Goal: Task Accomplishment & Management: Complete application form

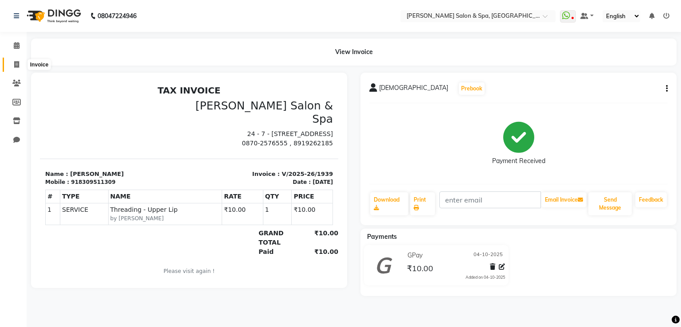
click at [18, 66] on icon at bounding box center [16, 64] width 5 height 7
select select "67"
select select "service"
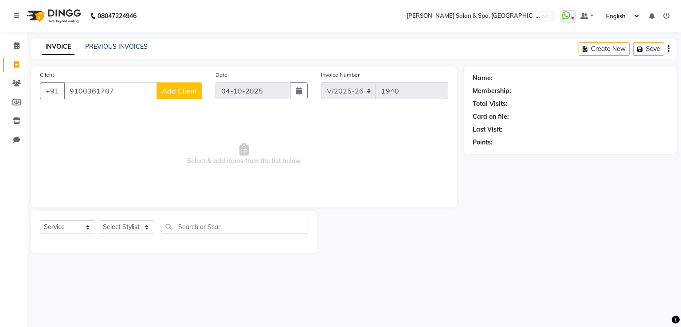
type input "9100361707"
click at [190, 91] on span "Add Client" at bounding box center [179, 90] width 35 height 9
select select "36"
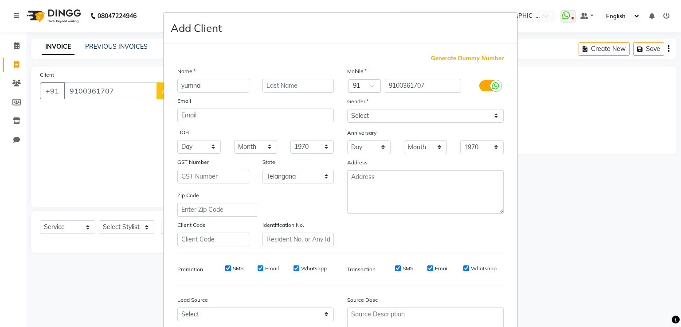
type input "yumna"
click at [353, 115] on select "Select [DEMOGRAPHIC_DATA] [DEMOGRAPHIC_DATA] Other Prefer Not To Say" at bounding box center [425, 116] width 157 height 14
select select "[DEMOGRAPHIC_DATA]"
click at [347, 110] on select "Select [DEMOGRAPHIC_DATA] [DEMOGRAPHIC_DATA] Other Prefer Not To Say" at bounding box center [425, 116] width 157 height 14
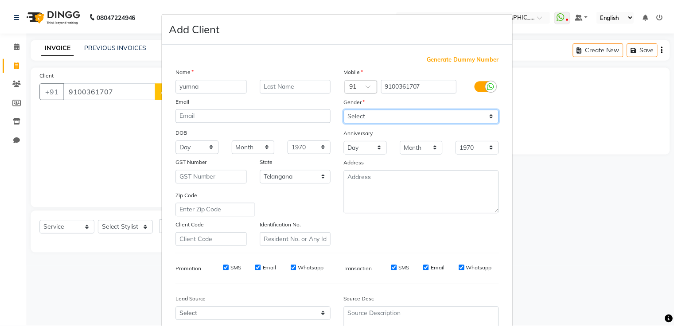
scroll to position [86, 0]
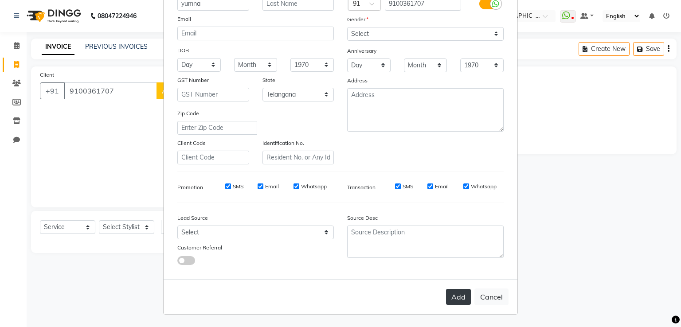
click at [454, 296] on button "Add" at bounding box center [458, 297] width 25 height 16
select select
select select "null"
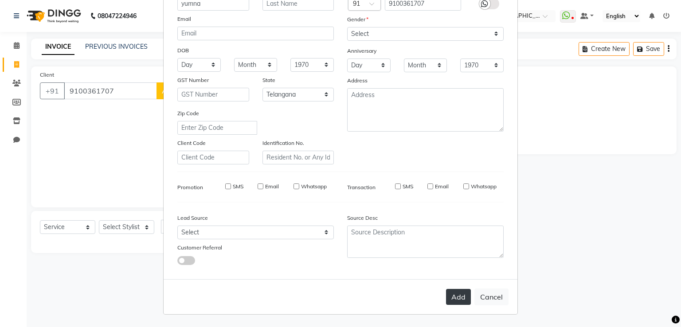
select select
checkbox input "false"
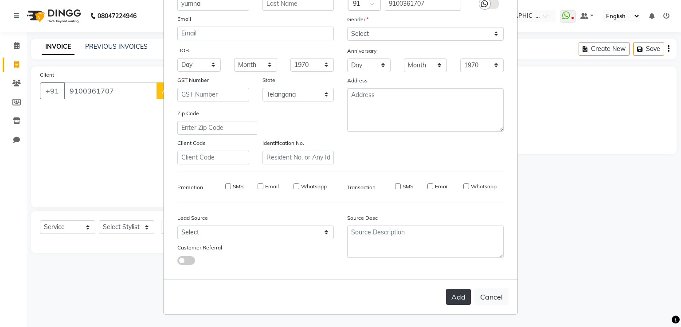
checkbox input "false"
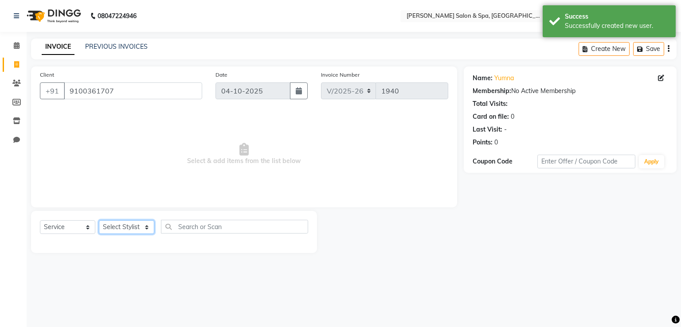
click at [120, 227] on select "Select Stylist Asma Deepa Receptionist [PERSON_NAME]" at bounding box center [126, 227] width 55 height 14
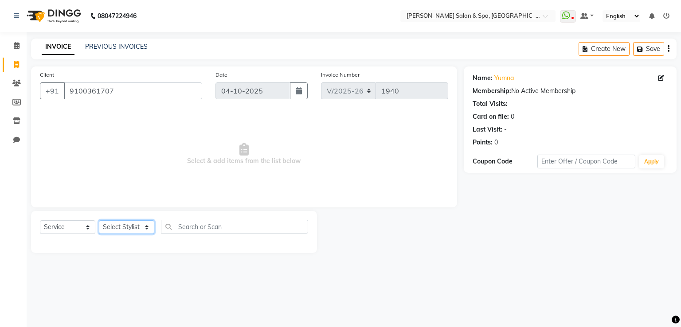
select select "2479"
click at [99, 221] on select "Select Stylist Asma Deepa Receptionist [PERSON_NAME]" at bounding box center [126, 227] width 55 height 14
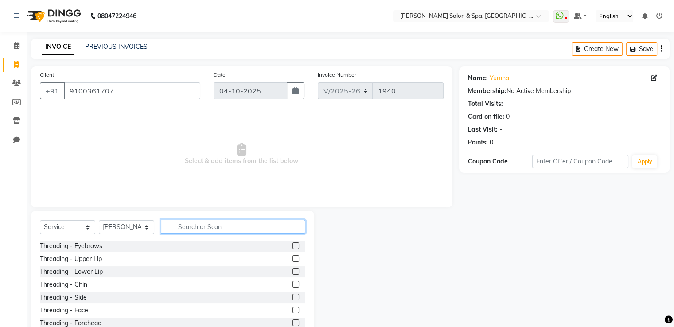
click at [193, 223] on input "text" at bounding box center [233, 227] width 145 height 14
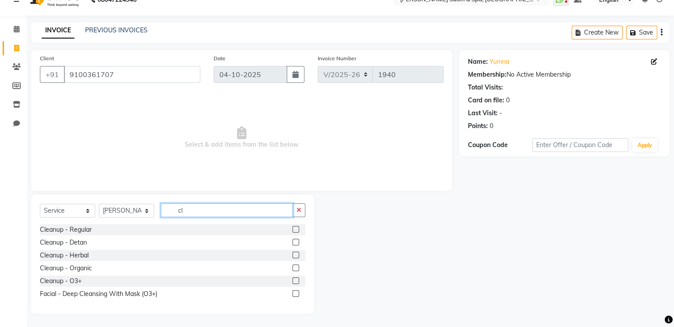
scroll to position [16, 0]
type input "cl"
click at [296, 279] on label at bounding box center [296, 281] width 7 height 7
click at [296, 279] on input "checkbox" at bounding box center [296, 281] width 6 height 6
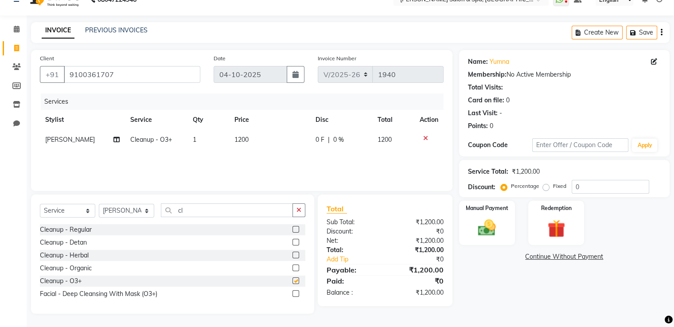
checkbox input "false"
click at [123, 211] on select "Select Stylist Asma Deepa Receptionist [PERSON_NAME]" at bounding box center [126, 211] width 55 height 14
select select "91462"
click at [99, 204] on select "Select Stylist Asma Deepa Receptionist [PERSON_NAME]" at bounding box center [126, 211] width 55 height 14
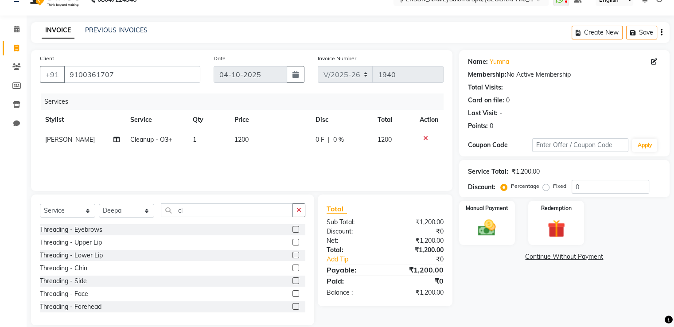
click at [256, 137] on td "1200" at bounding box center [269, 140] width 81 height 20
select select "2479"
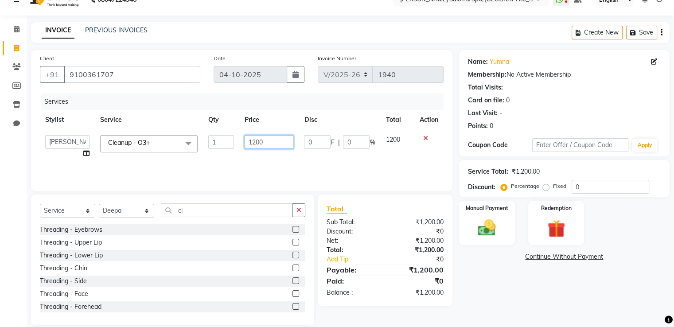
click at [271, 143] on input "1200" at bounding box center [269, 142] width 49 height 14
type input "1500"
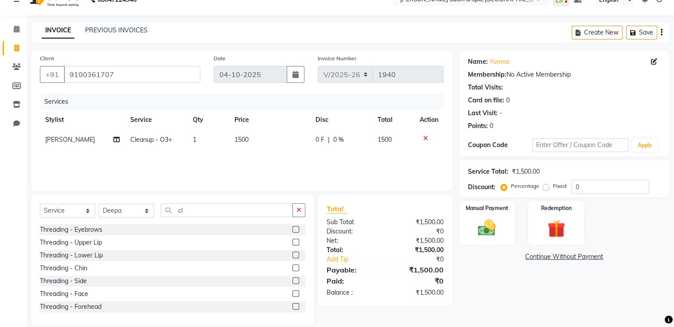
click at [270, 168] on div "Services Stylist Service Qty Price Disc Total Action Zeenath Cleanup - O3+ 1 15…" at bounding box center [242, 138] width 404 height 89
click at [195, 213] on input "cl" at bounding box center [227, 211] width 132 height 14
type input "c"
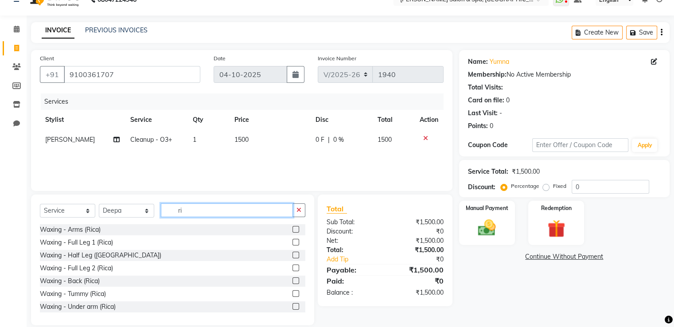
type input "ri"
click at [293, 230] on label at bounding box center [296, 229] width 7 height 7
click at [293, 230] on input "checkbox" at bounding box center [296, 230] width 6 height 6
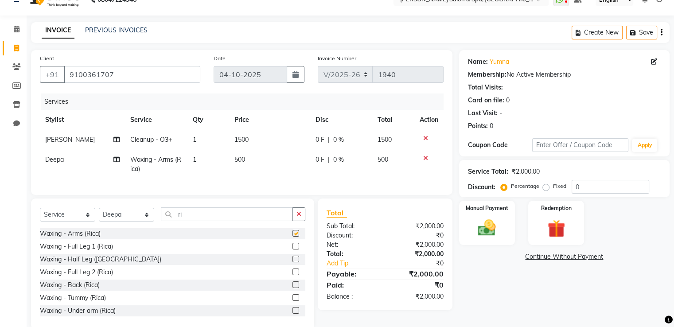
checkbox input "false"
click at [293, 314] on label at bounding box center [296, 310] width 7 height 7
click at [293, 314] on input "checkbox" at bounding box center [296, 311] width 6 height 6
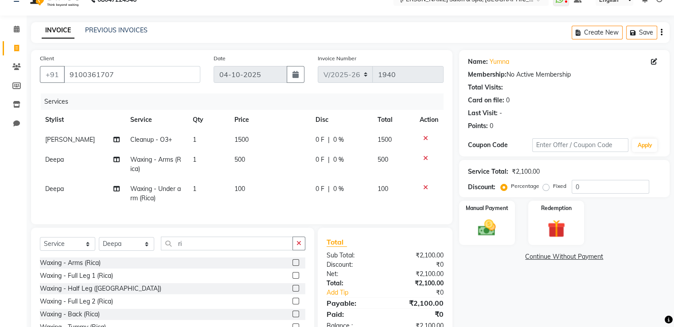
checkbox input "false"
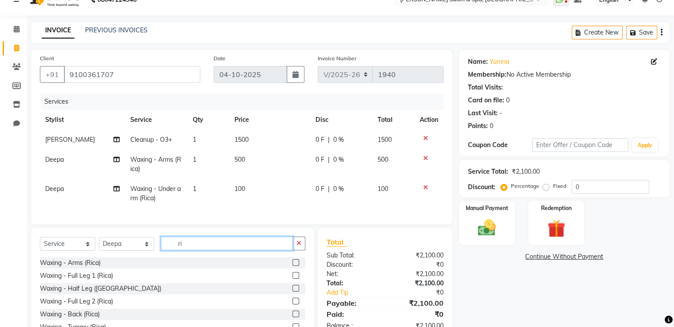
click at [197, 251] on input "ri" at bounding box center [227, 244] width 132 height 14
type input "r"
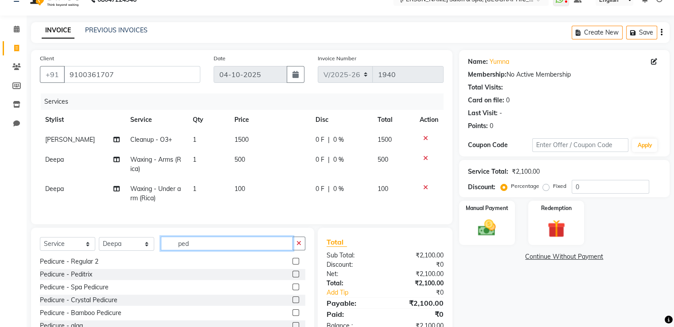
scroll to position [68, 0]
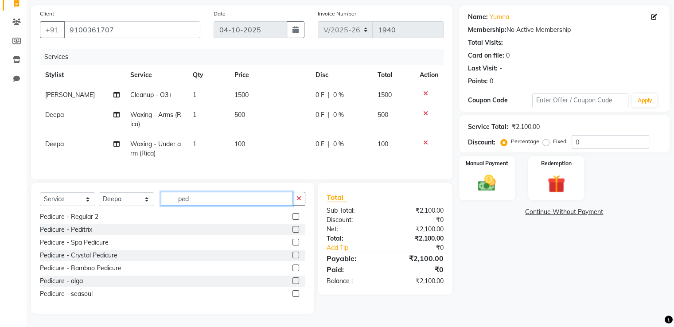
type input "ped"
click at [293, 293] on label at bounding box center [296, 293] width 7 height 7
click at [293, 293] on input "checkbox" at bounding box center [296, 294] width 6 height 6
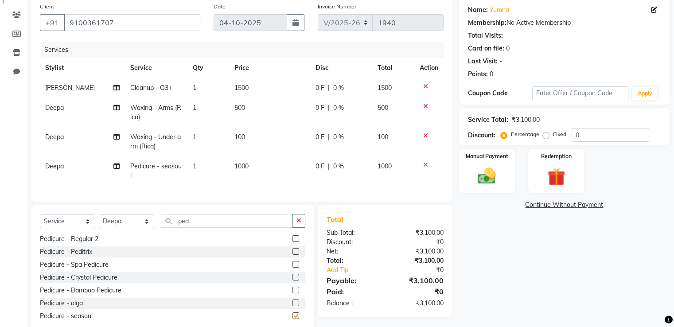
checkbox input "false"
click at [123, 228] on select "Select Stylist Asma Deepa Receptionist [PERSON_NAME]" at bounding box center [126, 222] width 55 height 14
select select "91891"
click at [99, 222] on select "Select Stylist Asma Deepa Receptionist [PERSON_NAME]" at bounding box center [126, 222] width 55 height 14
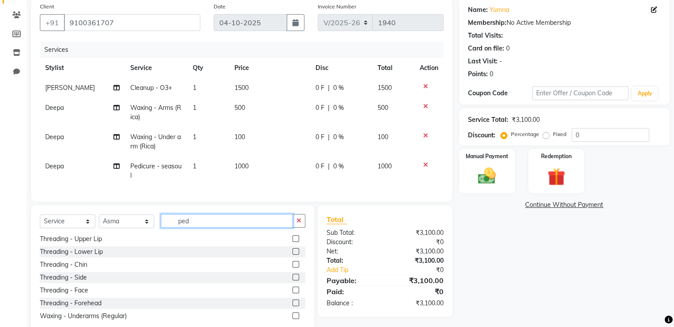
click at [213, 222] on input "ped" at bounding box center [227, 221] width 132 height 14
type input "p"
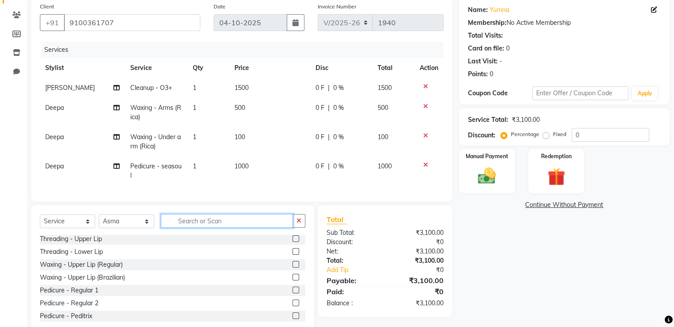
scroll to position [14, 0]
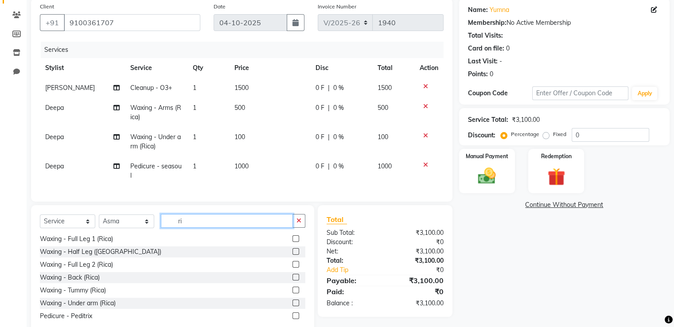
type input "ri"
click at [293, 268] on label at bounding box center [296, 264] width 7 height 7
click at [293, 268] on input "checkbox" at bounding box center [296, 265] width 6 height 6
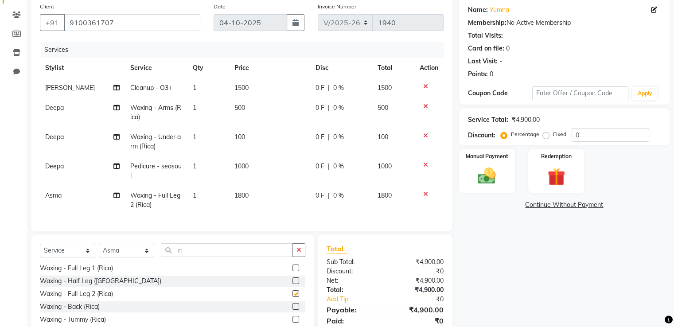
checkbox input "false"
click at [249, 196] on td "1800" at bounding box center [269, 200] width 81 height 29
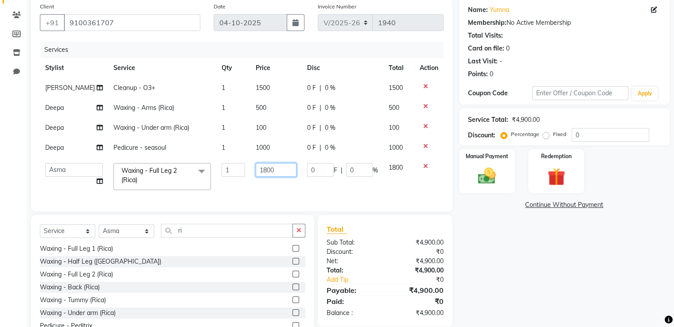
click at [276, 168] on input "1800" at bounding box center [276, 170] width 41 height 14
type input "1500"
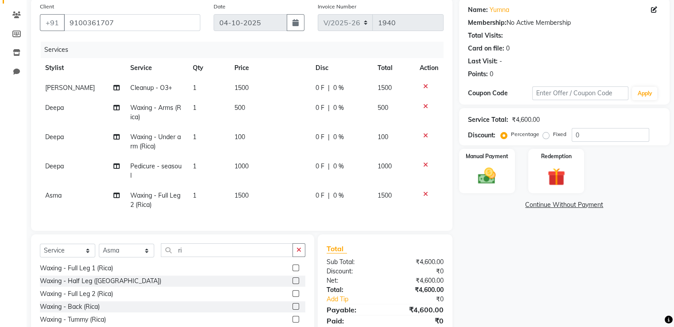
click at [285, 144] on tbody "Zeenath Cleanup - O3+ 1 1500 0 F | 0 % 1500 Deepa Waxing - Arms (Rica) 1 500 0 …" at bounding box center [242, 146] width 404 height 137
click at [135, 258] on select "Select Stylist Asma Deepa Receptionist [PERSON_NAME]" at bounding box center [126, 251] width 55 height 14
select select "2479"
click at [99, 251] on select "Select Stylist Asma Deepa Receptionist [PERSON_NAME]" at bounding box center [126, 251] width 55 height 14
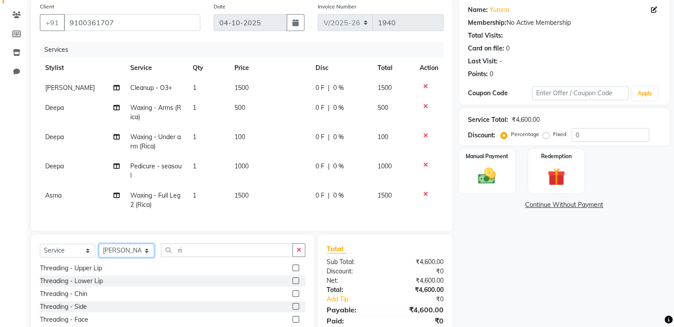
scroll to position [0, 0]
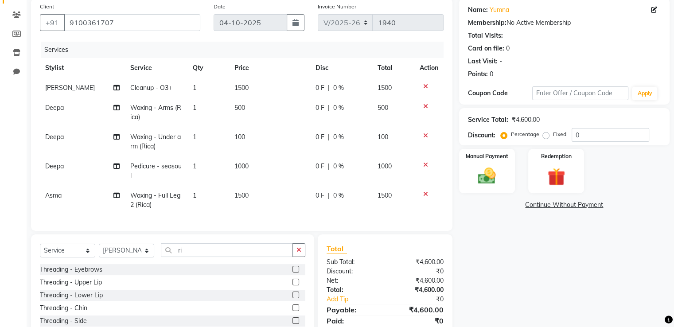
click at [293, 273] on label at bounding box center [296, 269] width 7 height 7
click at [293, 273] on input "checkbox" at bounding box center [296, 270] width 6 height 6
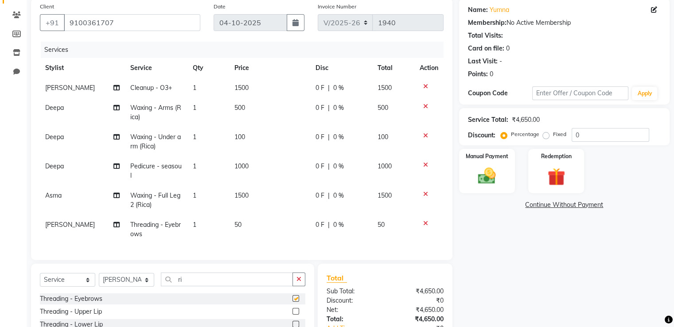
checkbox input "false"
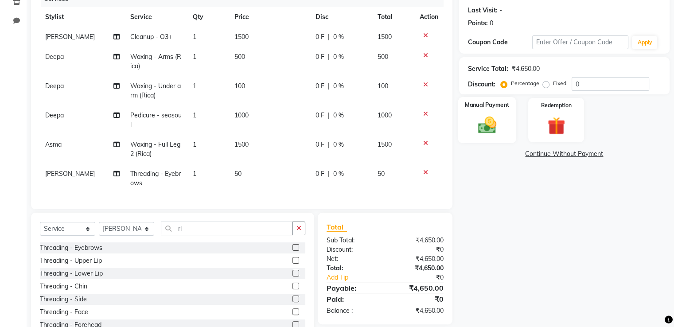
click at [491, 116] on img at bounding box center [487, 125] width 30 height 21
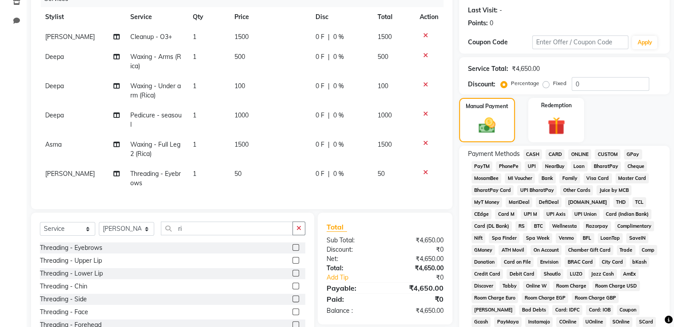
click at [635, 151] on span "GPay" at bounding box center [633, 154] width 18 height 10
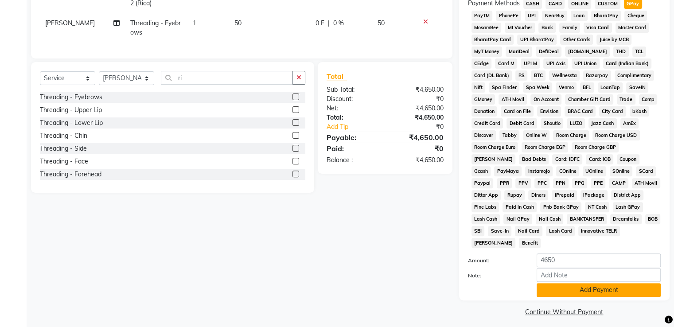
click at [598, 283] on button "Add Payment" at bounding box center [599, 290] width 124 height 14
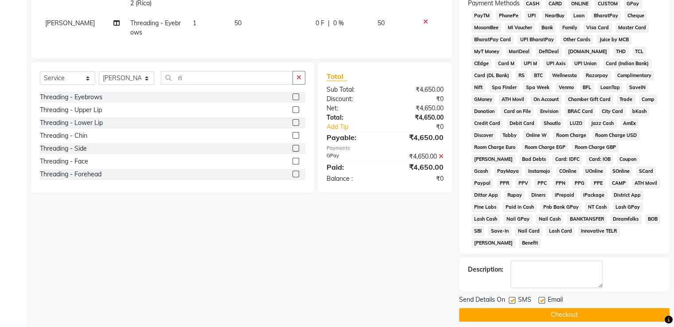
click at [596, 308] on button "Checkout" at bounding box center [564, 315] width 211 height 14
